Goal: Navigation & Orientation: Find specific page/section

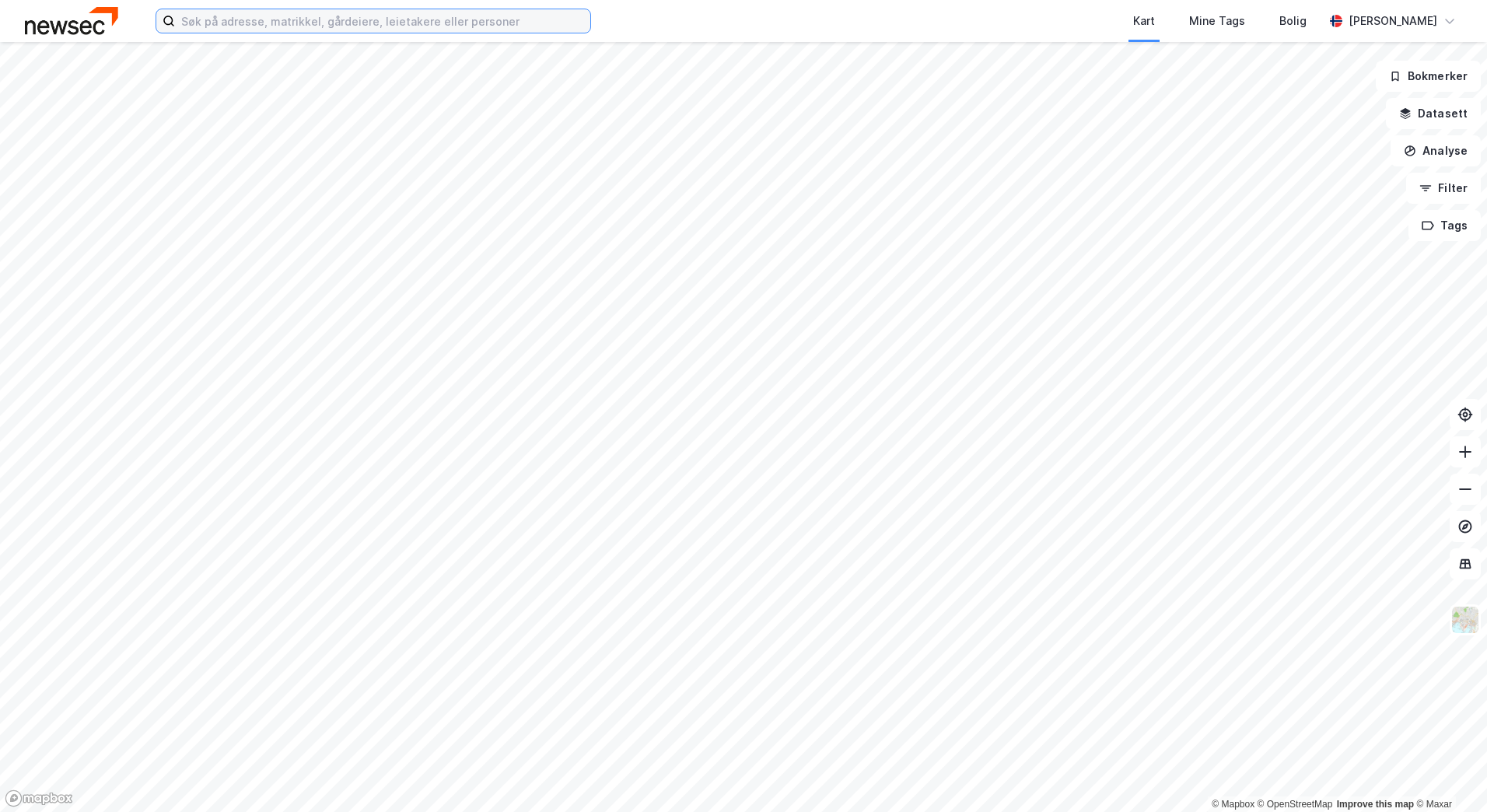
click at [241, 22] on input at bounding box center [382, 21] width 415 height 23
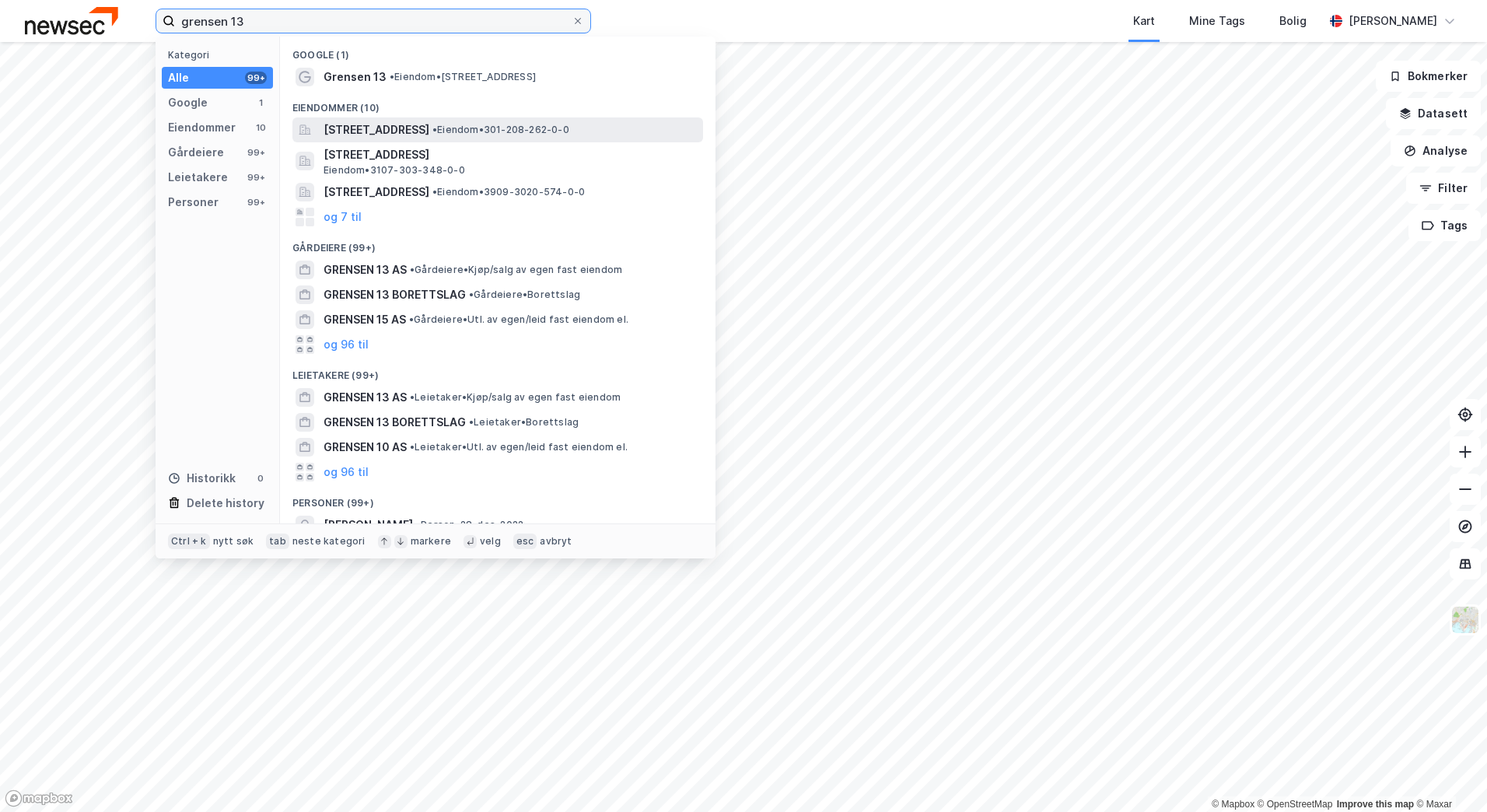
type input "grensen 13"
click at [429, 129] on span "[STREET_ADDRESS]" at bounding box center [376, 129] width 106 height 19
